Goal: Transaction & Acquisition: Subscribe to service/newsletter

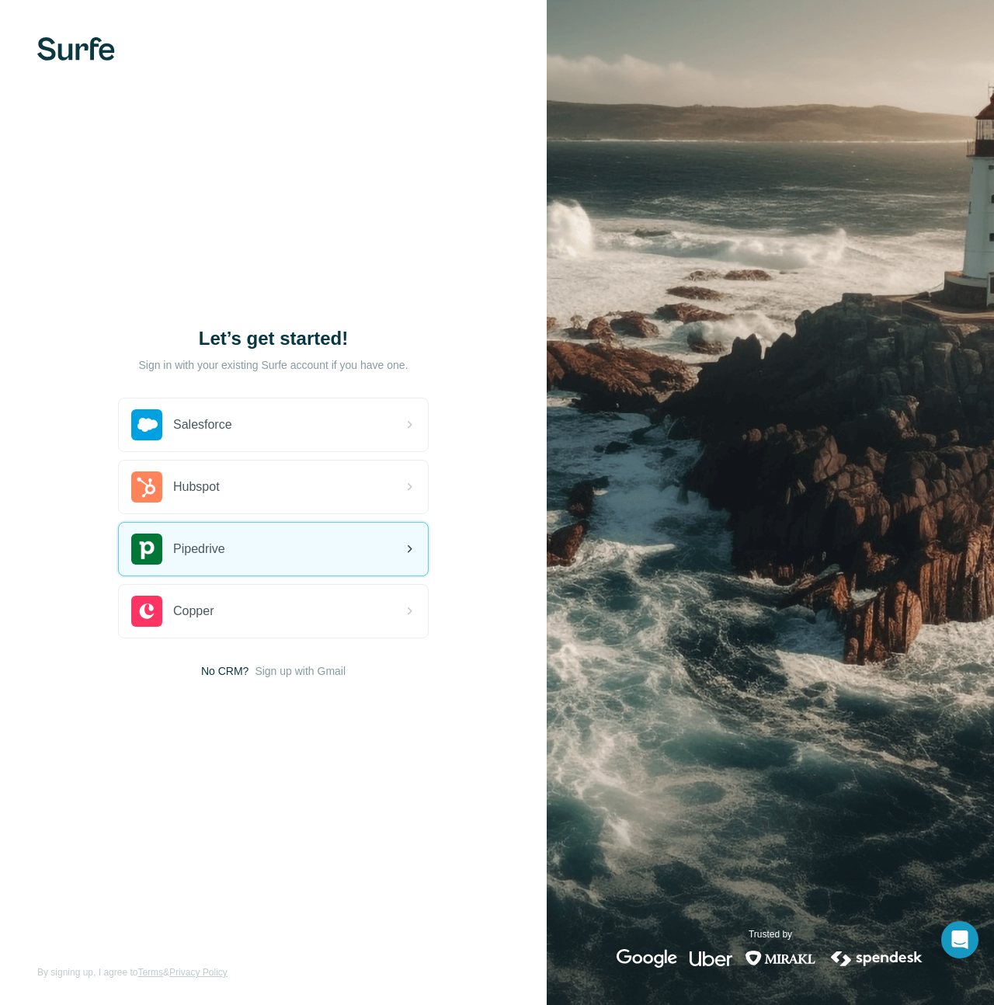
click at [317, 551] on div "Pipedrive" at bounding box center [273, 548] width 309 height 53
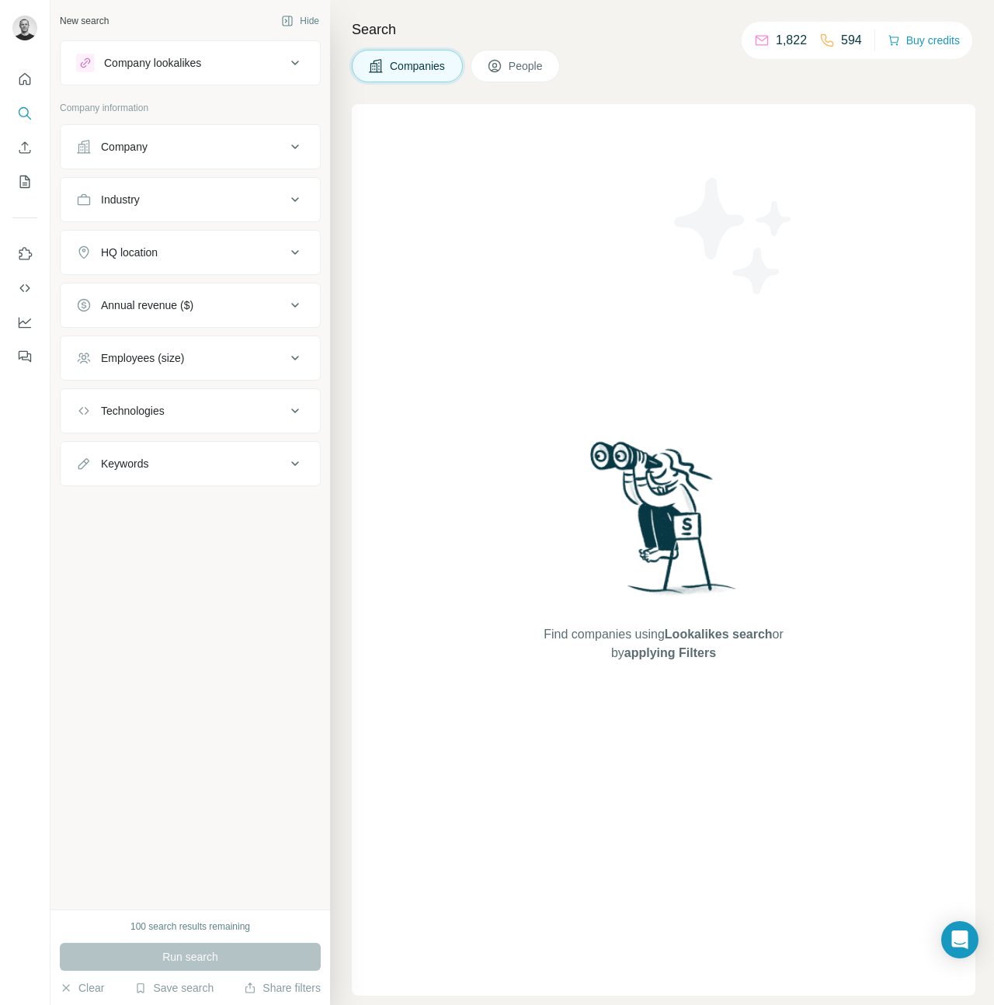
click at [505, 64] on button "People" at bounding box center [515, 66] width 90 height 33
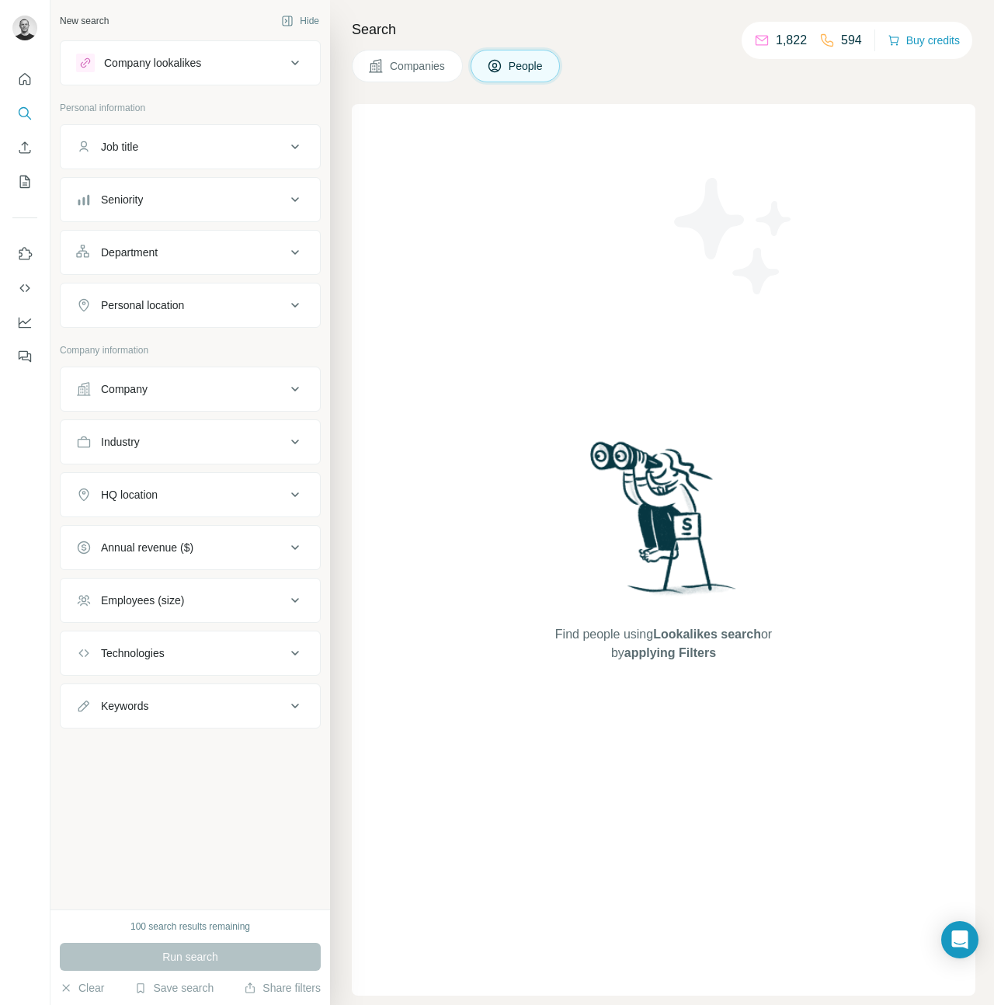
click at [424, 64] on span "Companies" at bounding box center [418, 66] width 57 height 16
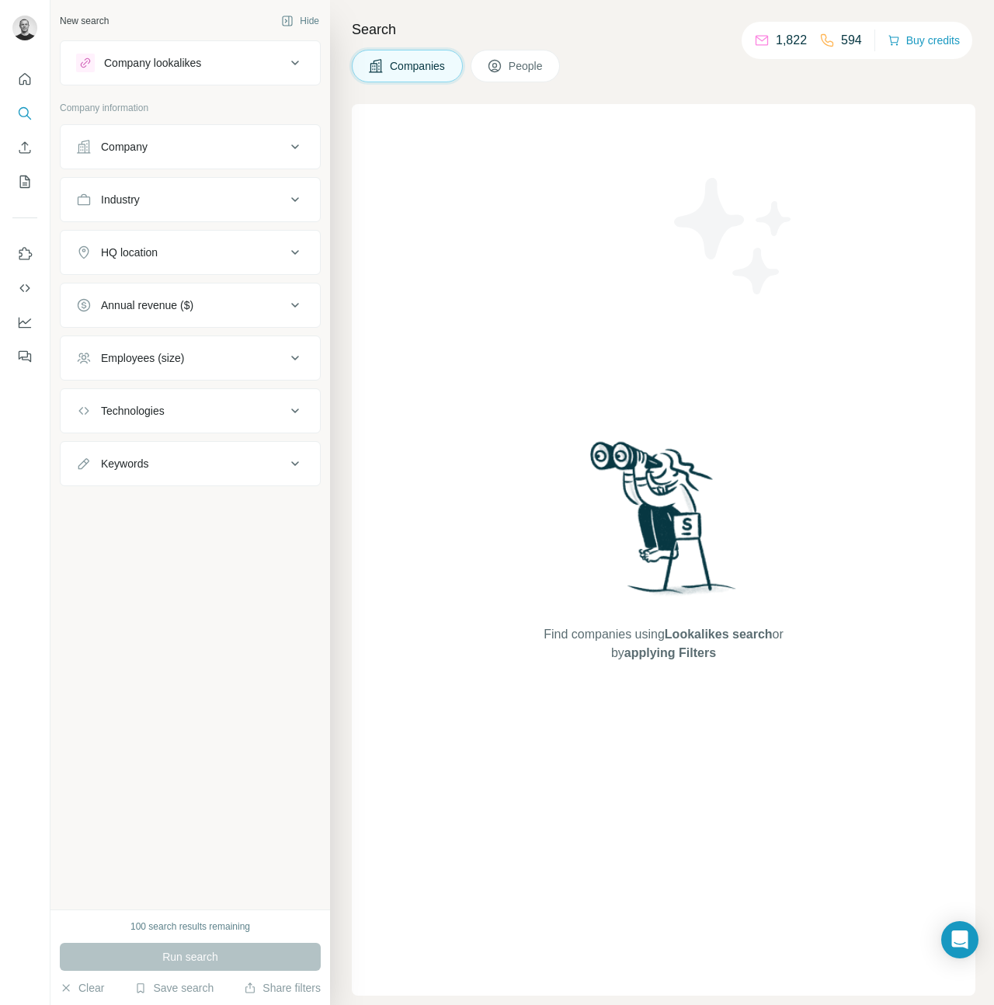
click at [541, 73] on span "People" at bounding box center [527, 66] width 36 height 16
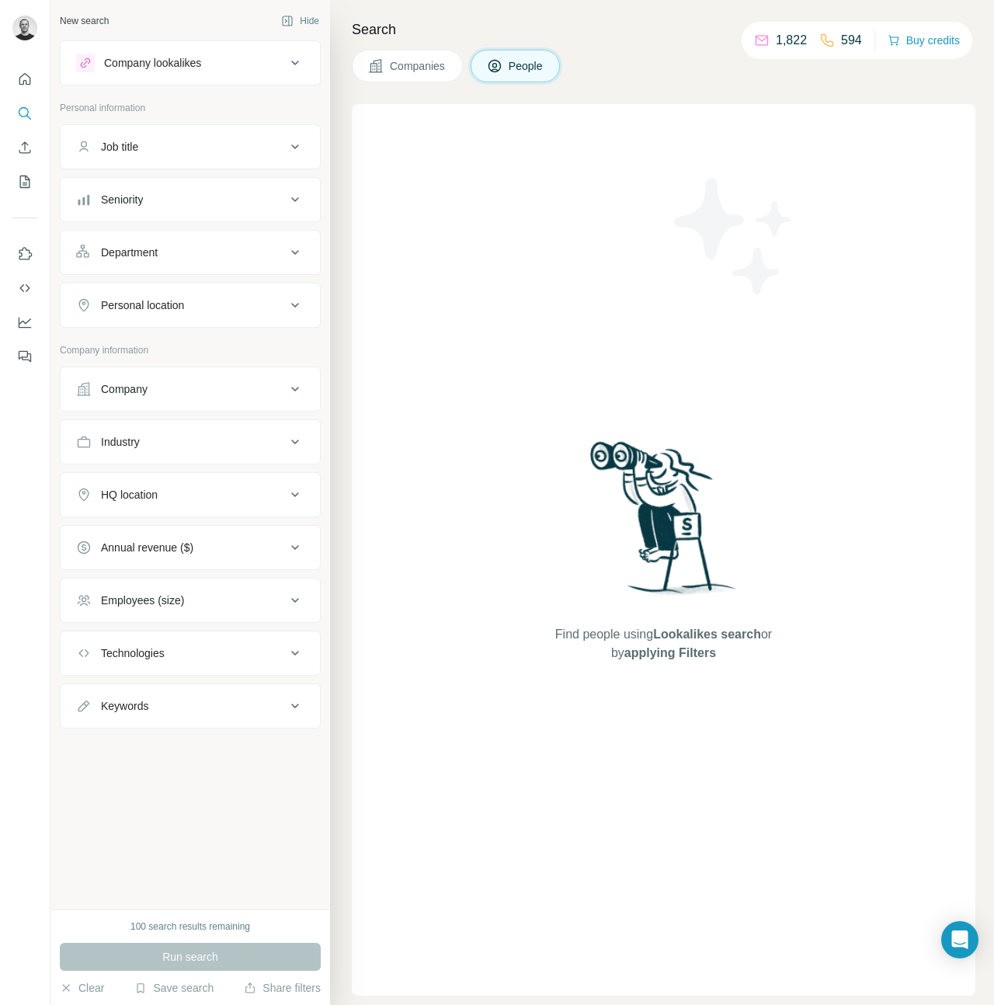
click at [231, 68] on div "Company lookalikes" at bounding box center [181, 63] width 210 height 19
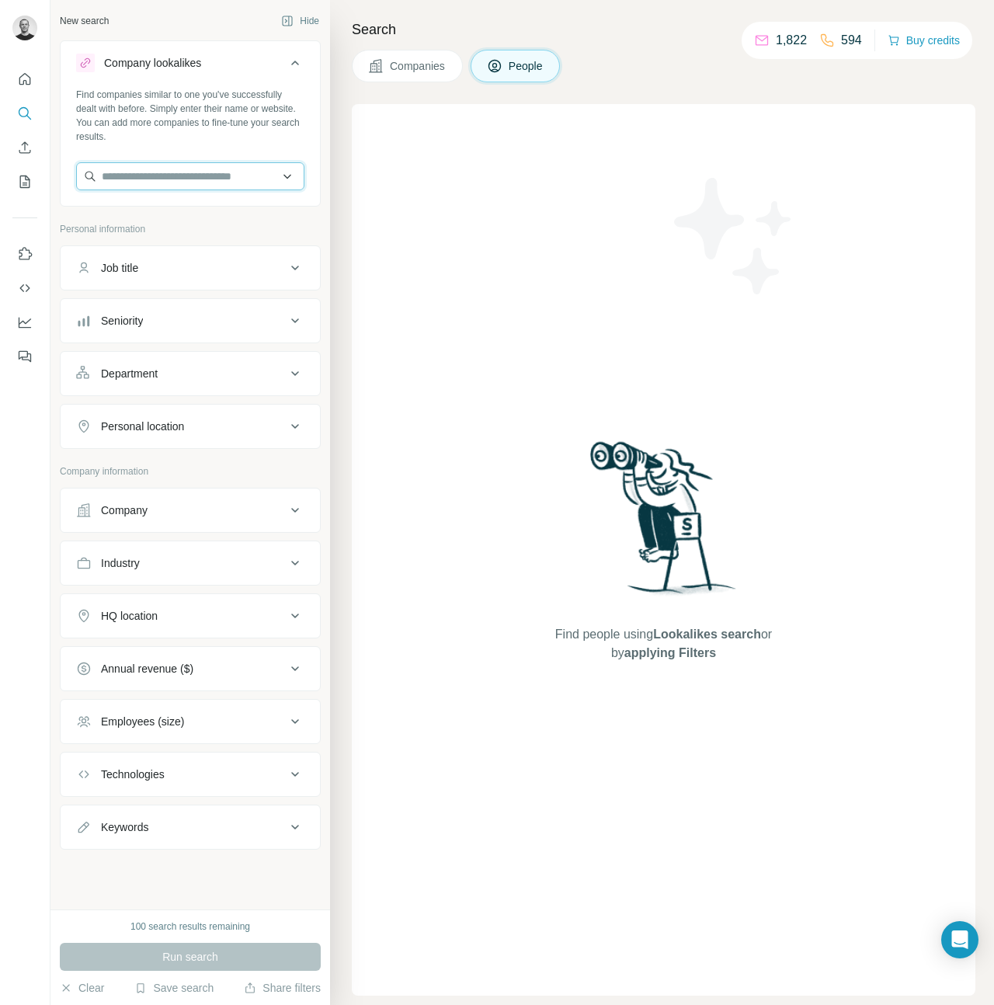
click at [130, 176] on input "text" at bounding box center [190, 176] width 228 height 28
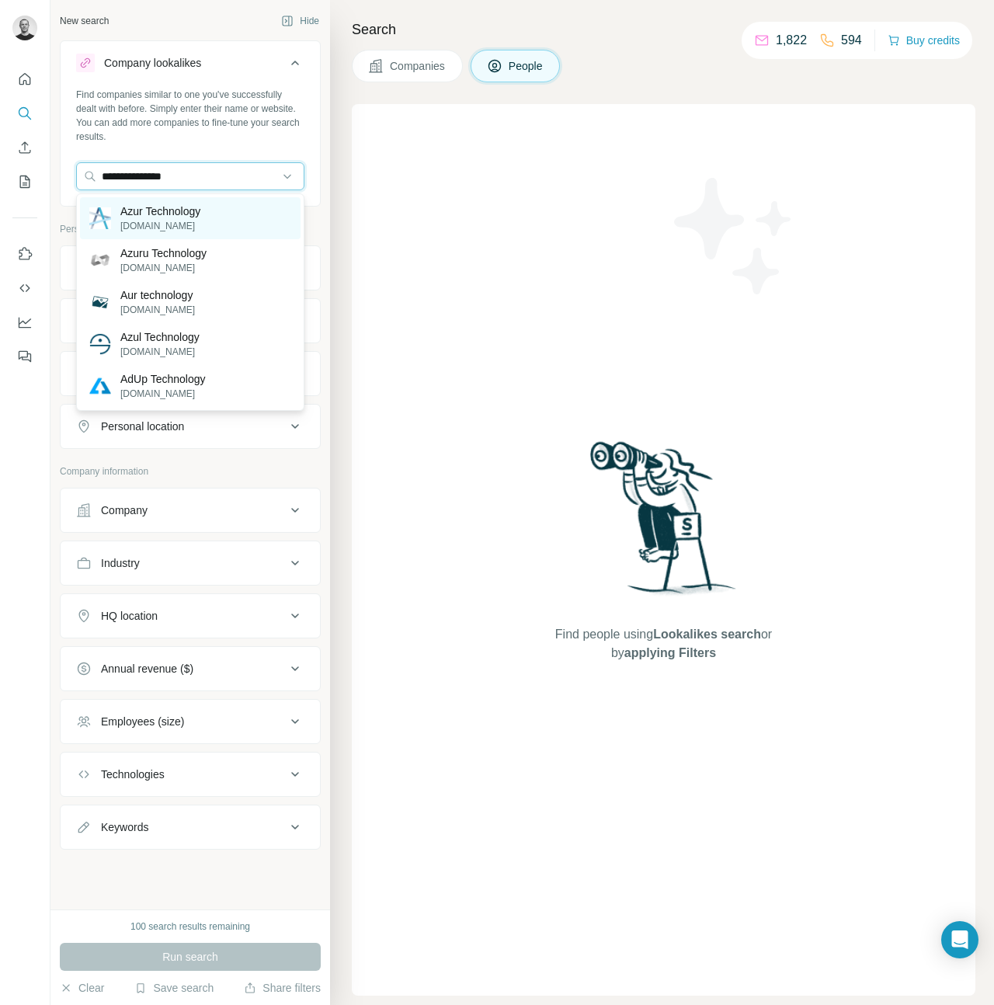
type input "**********"
click at [146, 216] on p "Azur Technology" at bounding box center [160, 211] width 80 height 16
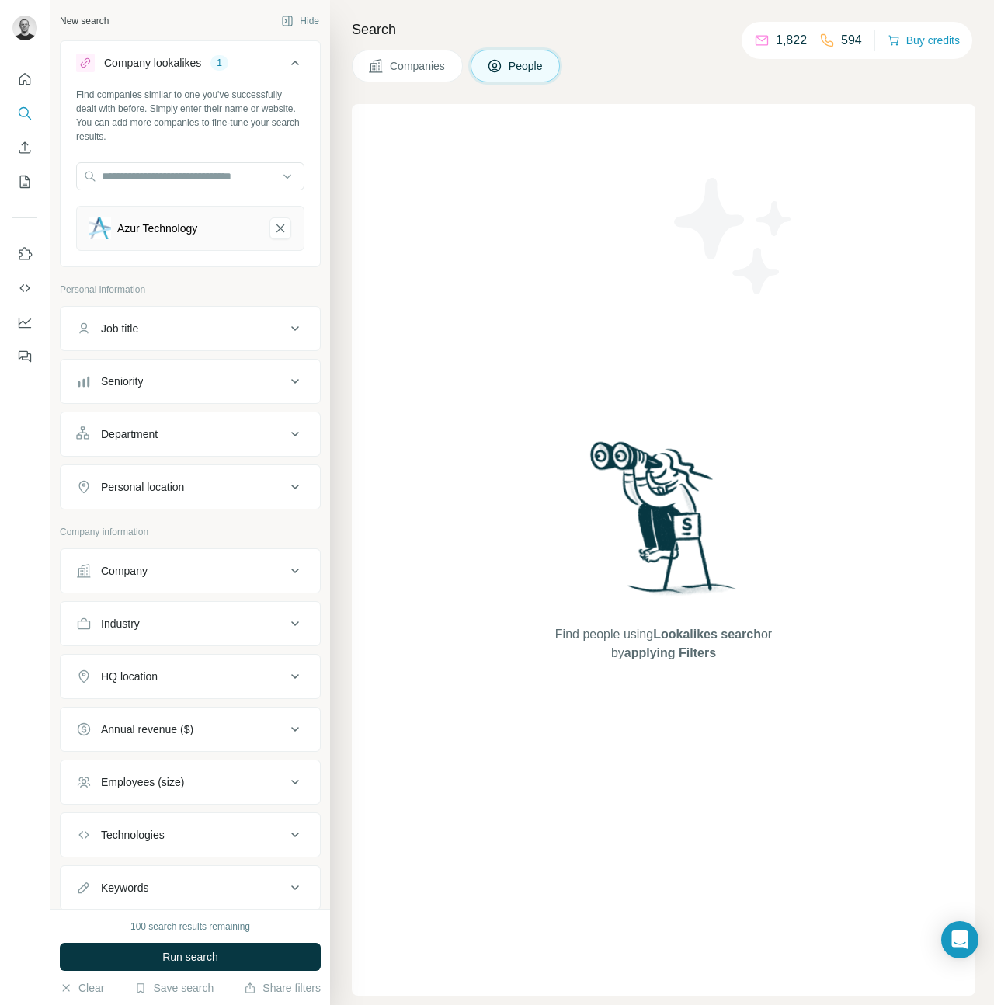
click at [425, 63] on span "Companies" at bounding box center [418, 66] width 57 height 16
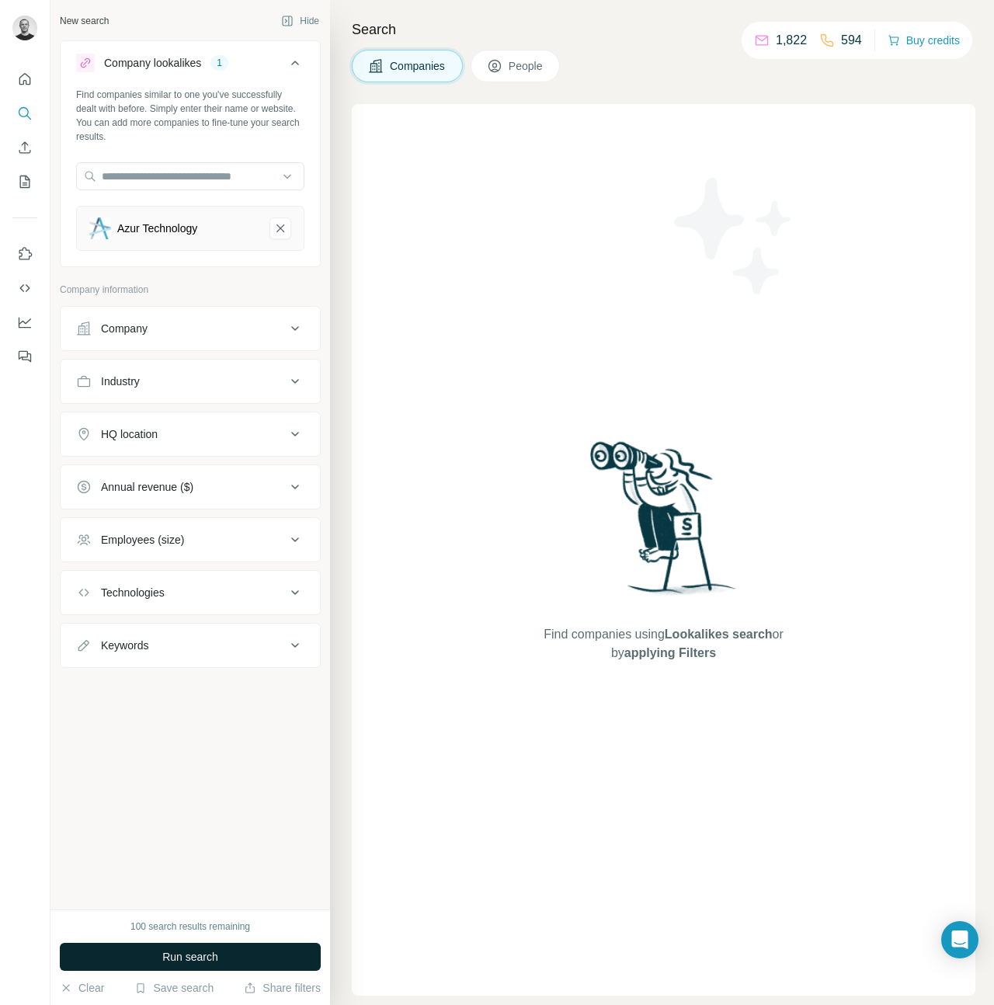
click at [228, 959] on button "Run search" at bounding box center [190, 956] width 261 height 28
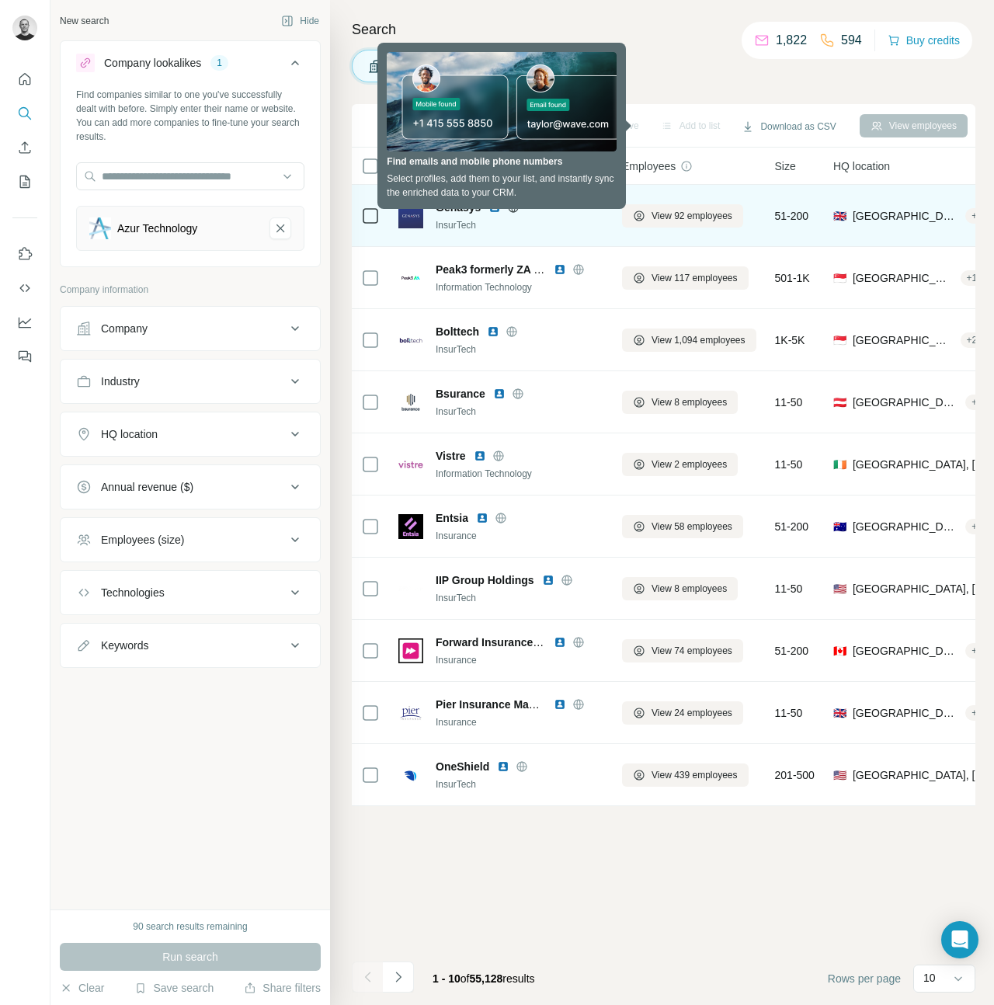
click at [534, 227] on div "InsurTech" at bounding box center [520, 225] width 168 height 14
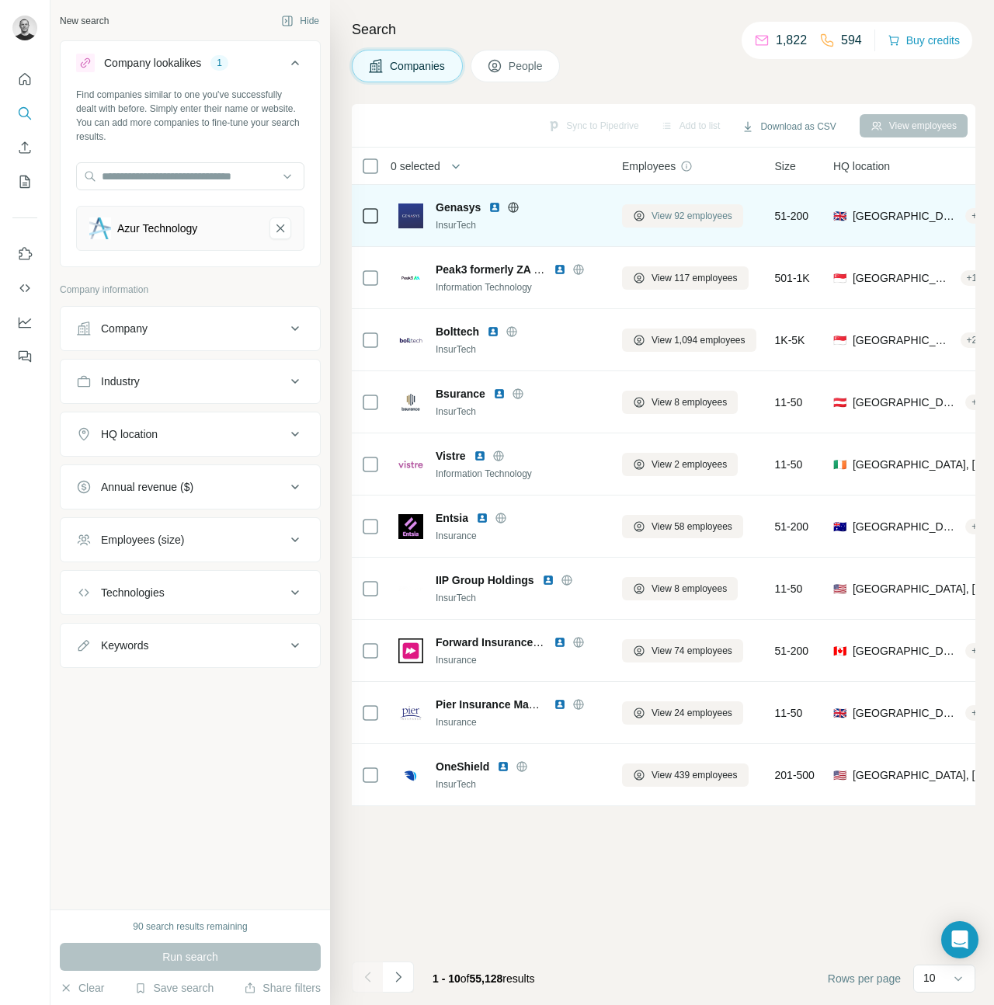
click at [686, 213] on span "View 92 employees" at bounding box center [691, 216] width 81 height 14
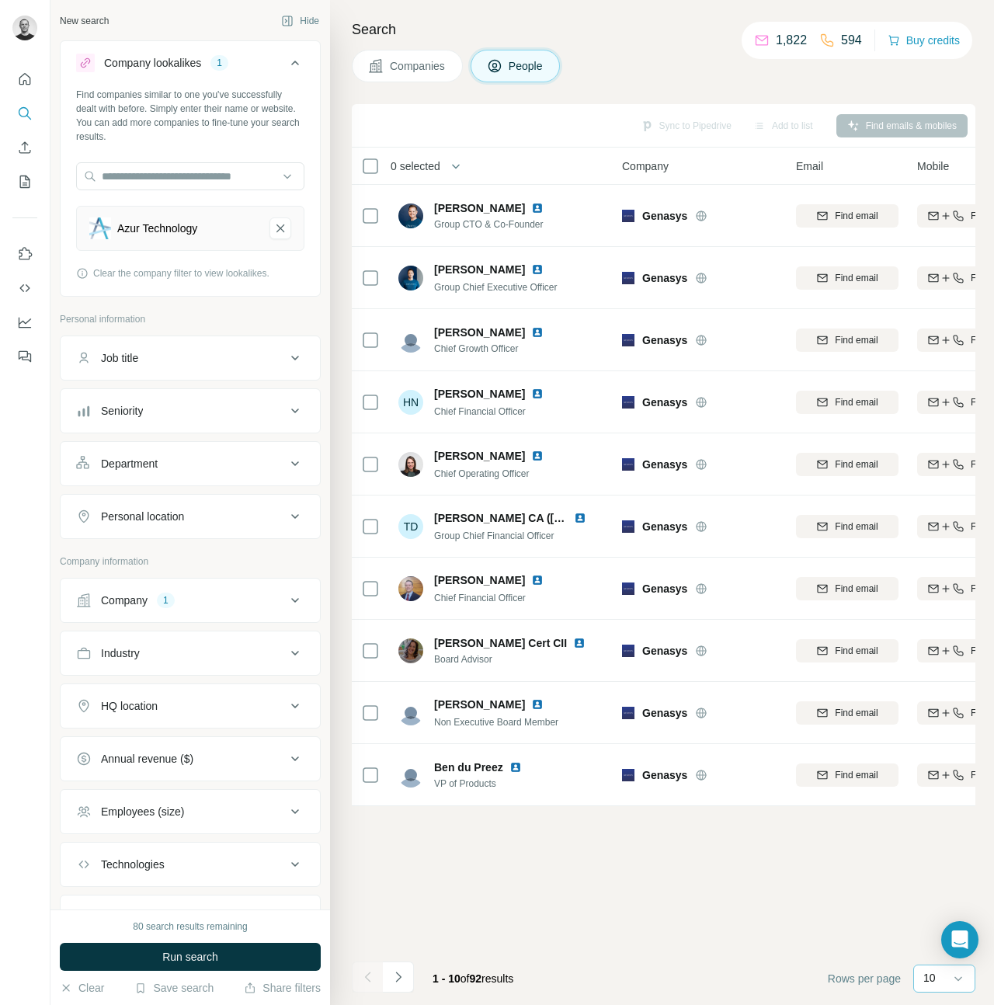
click at [944, 984] on div "10" at bounding box center [942, 978] width 39 height 16
click at [935, 897] on div "40" at bounding box center [944, 887] width 54 height 28
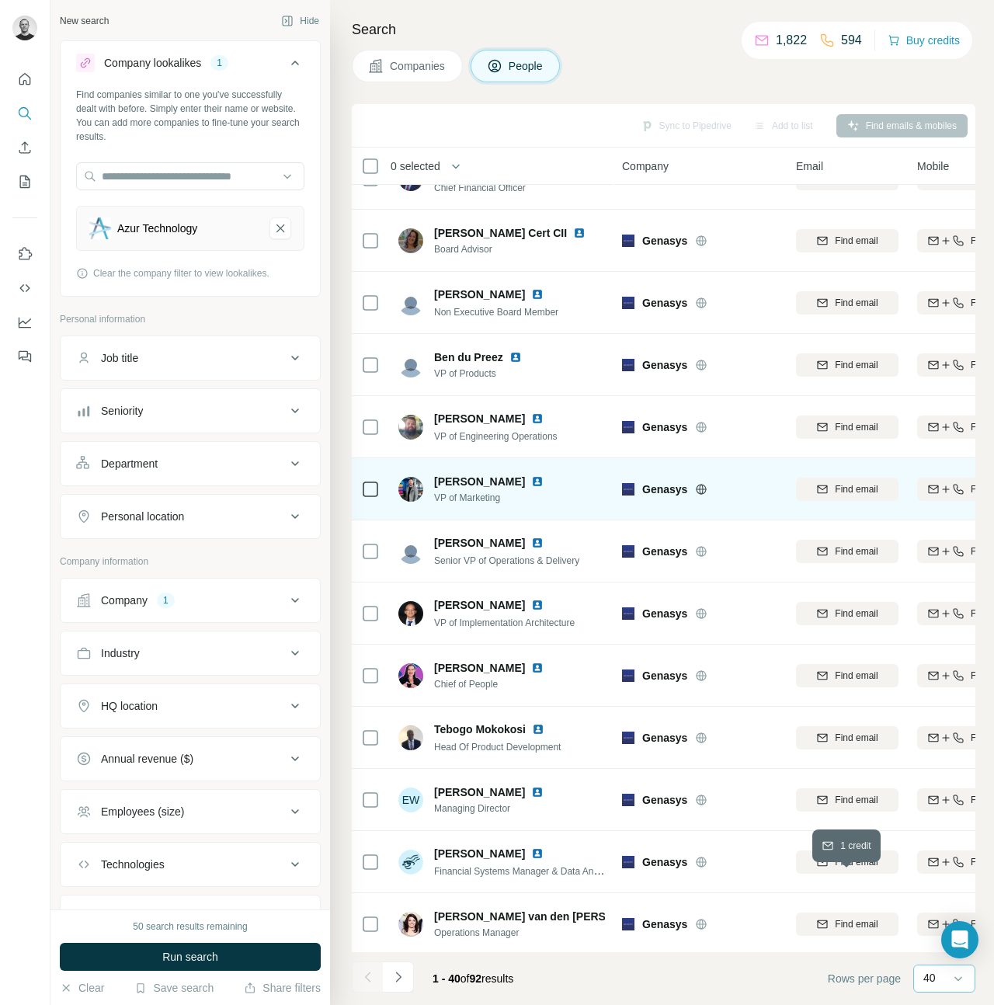
scroll to position [413, 0]
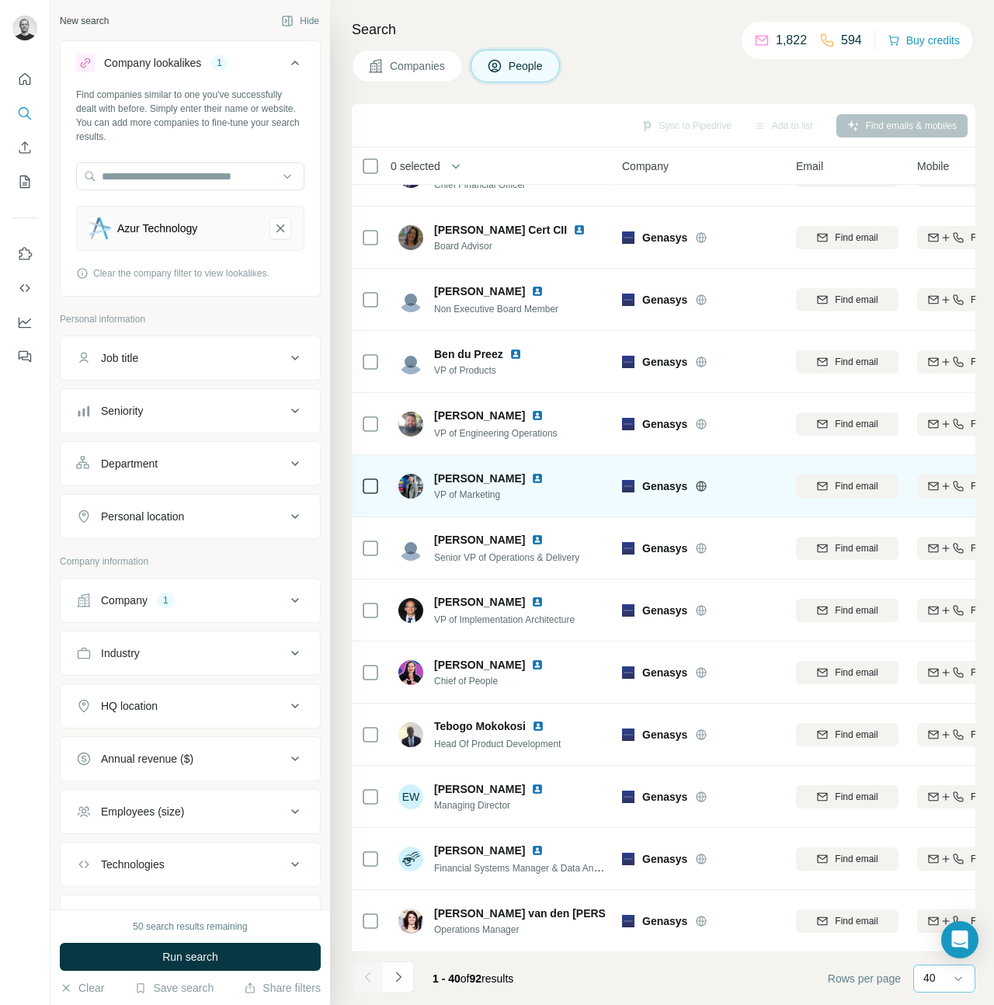
click at [474, 482] on span "Ed Halsey" at bounding box center [479, 478] width 91 height 16
click at [379, 488] on icon at bounding box center [370, 486] width 19 height 19
click at [470, 477] on span "Ed Halsey" at bounding box center [479, 478] width 91 height 16
click at [531, 477] on img at bounding box center [537, 478] width 12 height 12
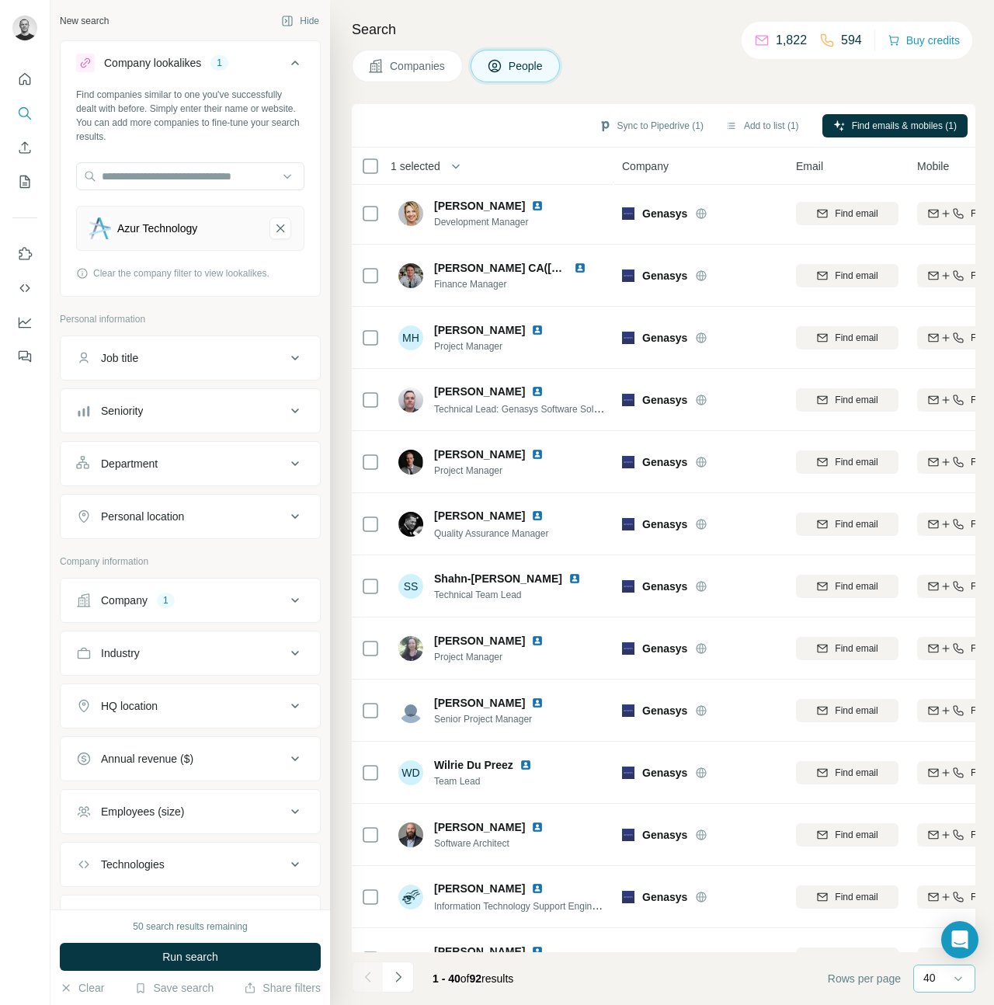
scroll to position [1619, 0]
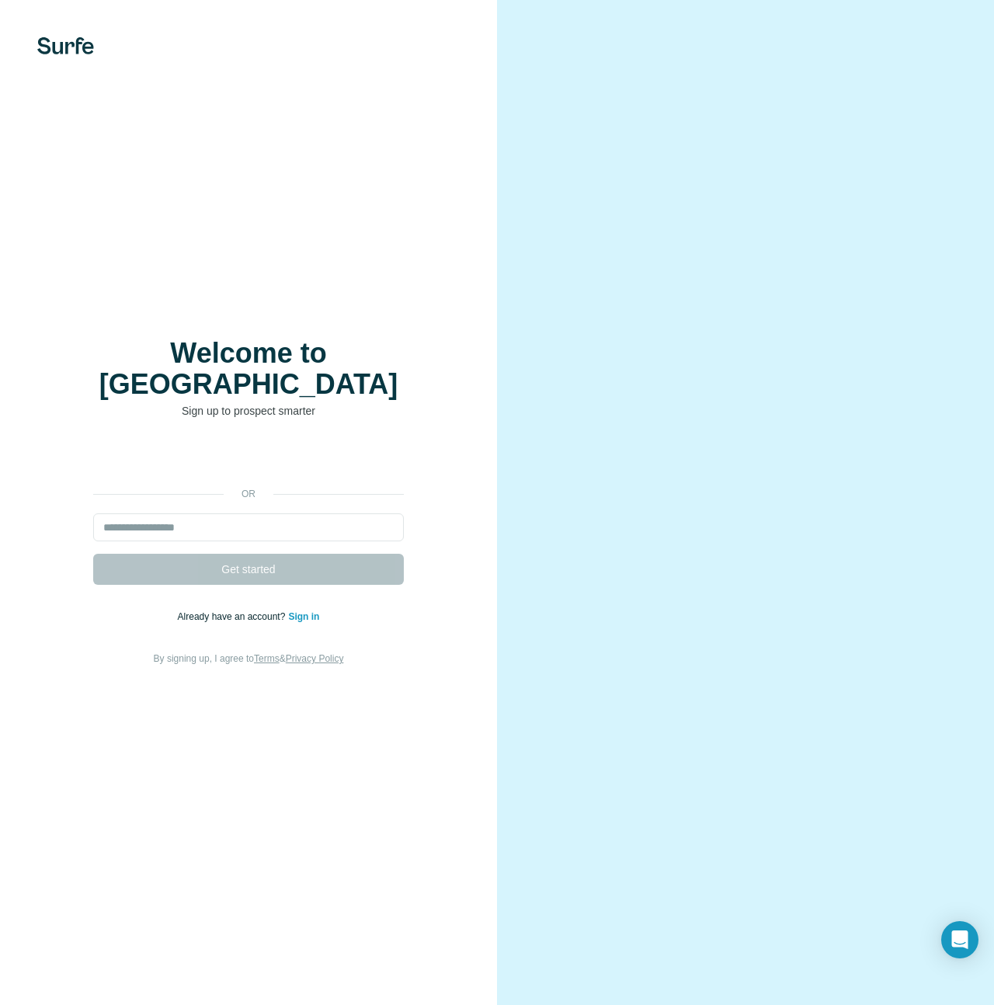
click at [282, 550] on form "Get started" at bounding box center [248, 548] width 311 height 71
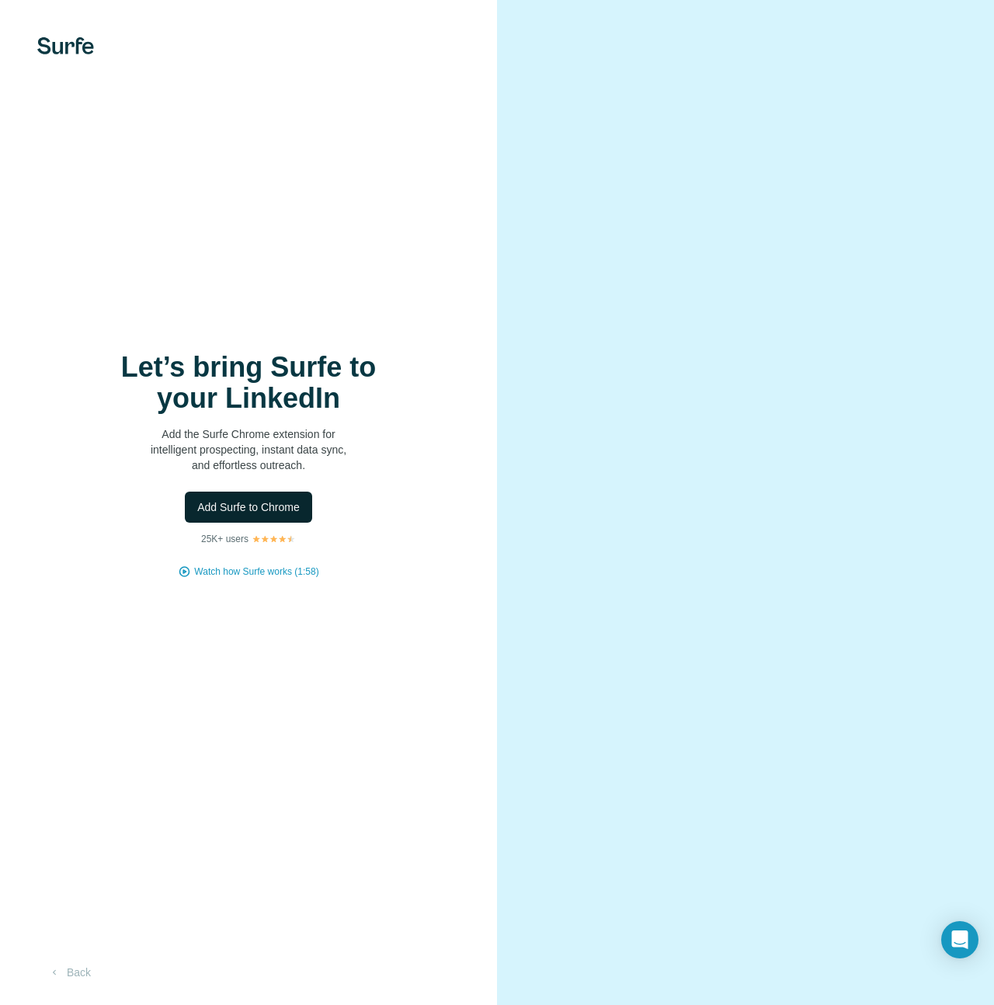
click at [266, 505] on span "Add Surfe to Chrome" at bounding box center [248, 507] width 102 height 16
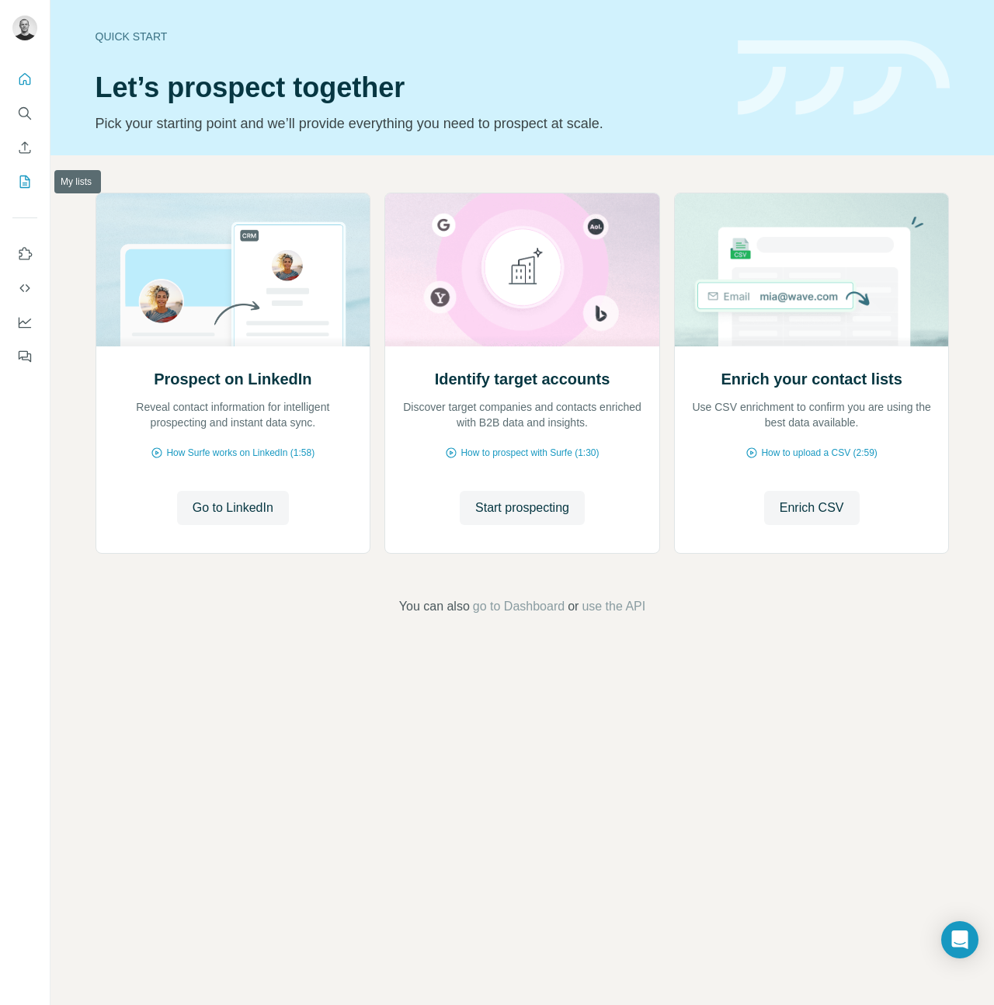
click at [30, 178] on icon "My lists" at bounding box center [25, 182] width 16 height 16
